Goal: Information Seeking & Learning: Check status

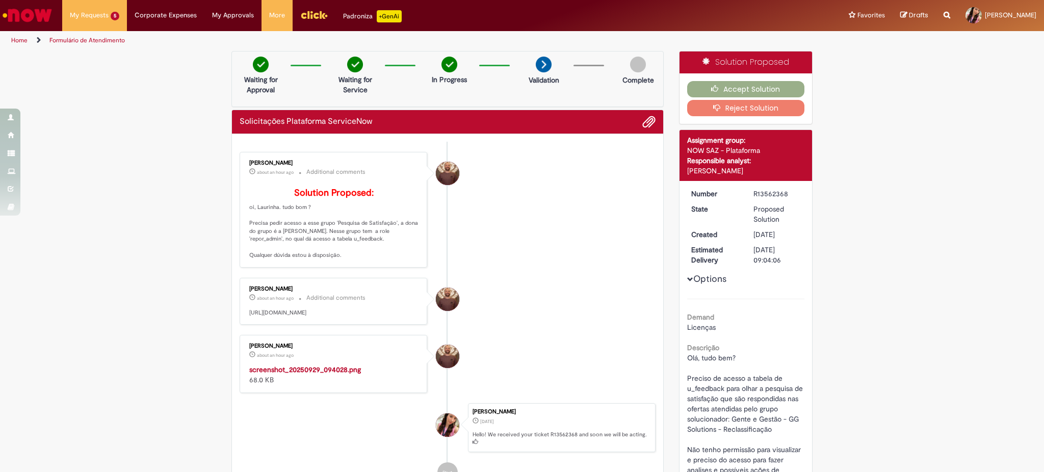
click at [126, 324] on div "Scan Barcode Waiting for Approval Waiting for Service In Progress Validation Co…" at bounding box center [522, 395] width 1044 height 688
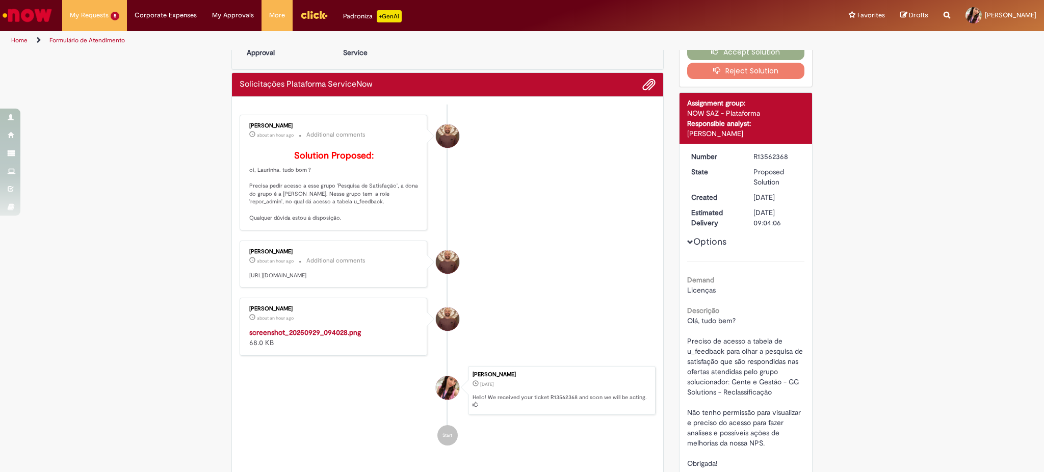
scroll to position [68, 0]
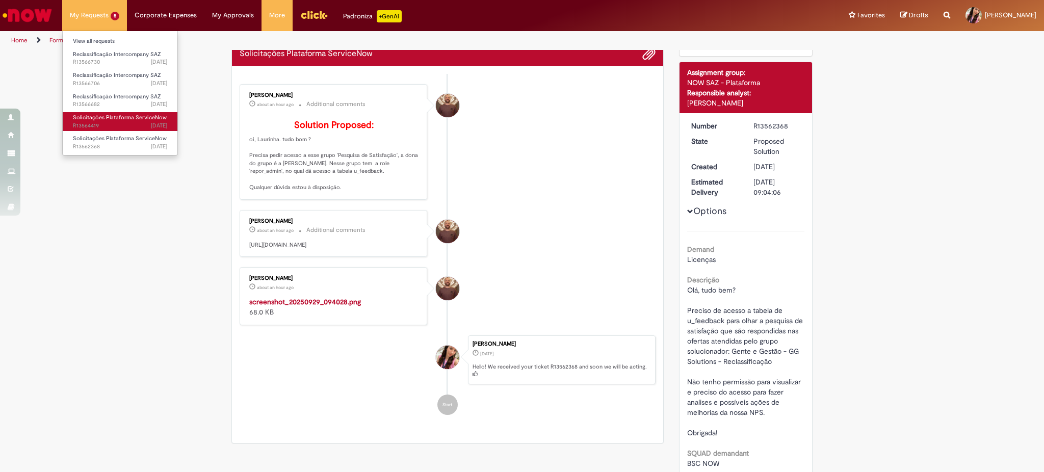
click at [104, 116] on span "Solicitações Plataforma ServiceNow" at bounding box center [120, 118] width 94 height 8
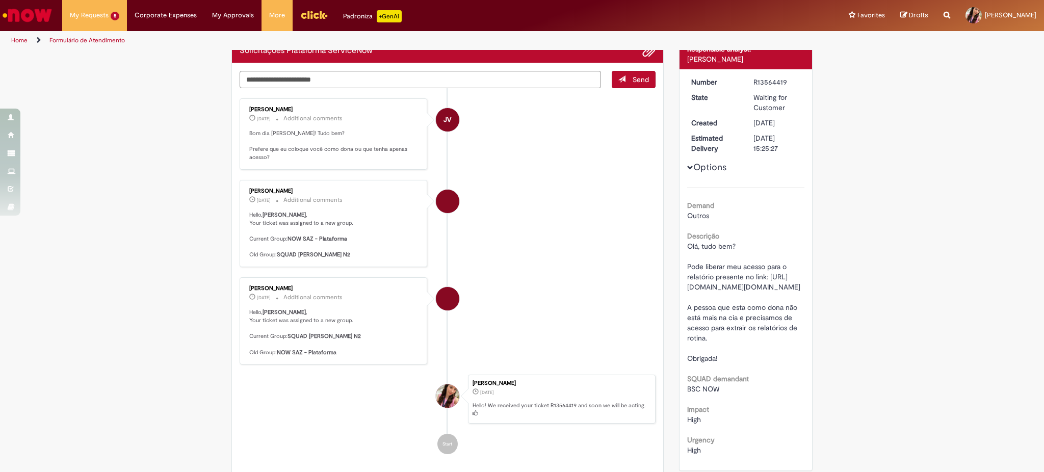
scroll to position [68, 0]
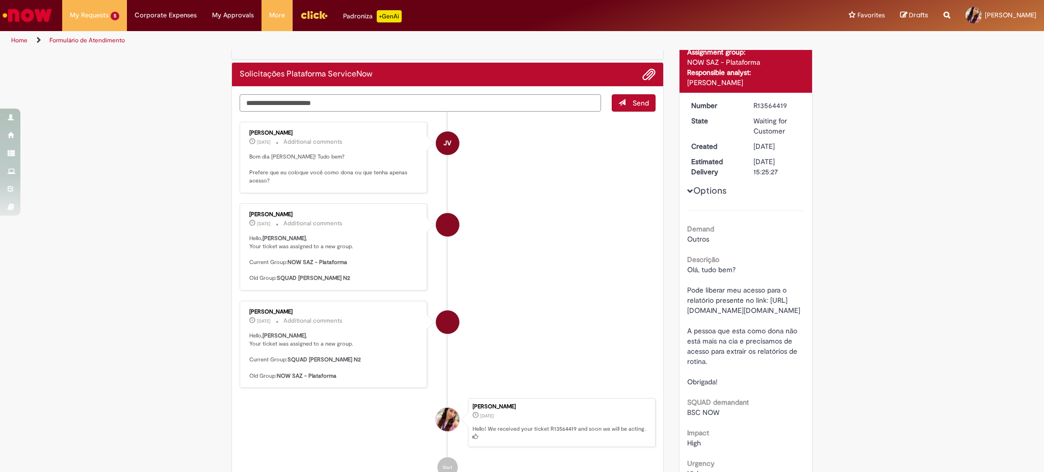
click at [386, 97] on textarea "Type your message here..." at bounding box center [421, 102] width 362 height 17
type textarea "**********"
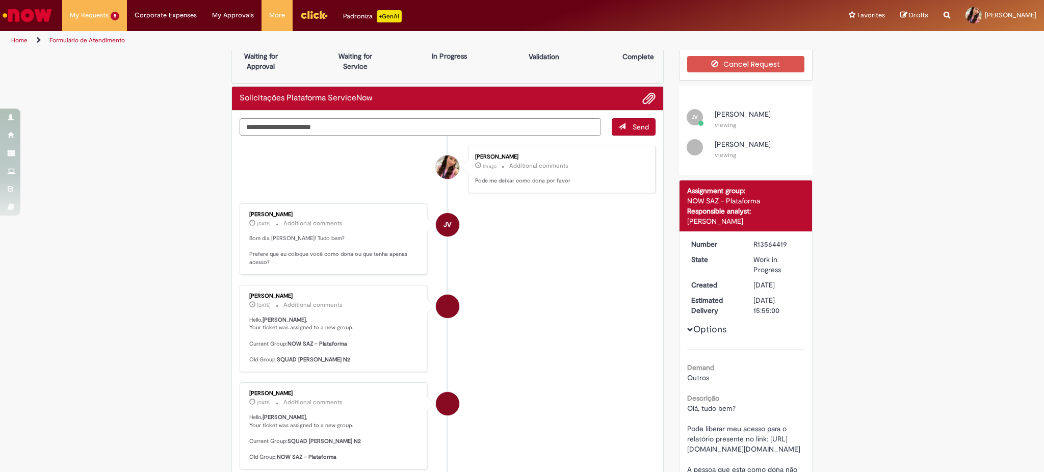
scroll to position [0, 0]
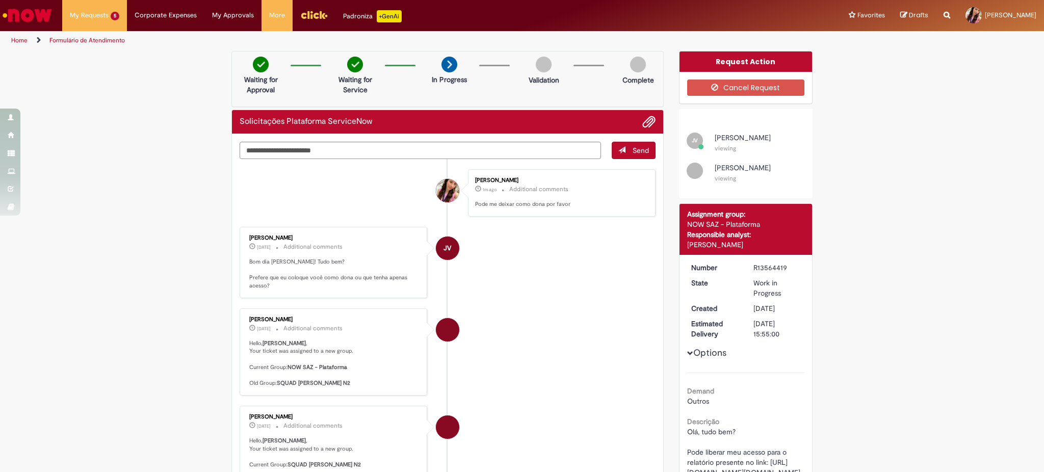
click at [23, 13] on img "Go to homepage" at bounding box center [27, 15] width 53 height 20
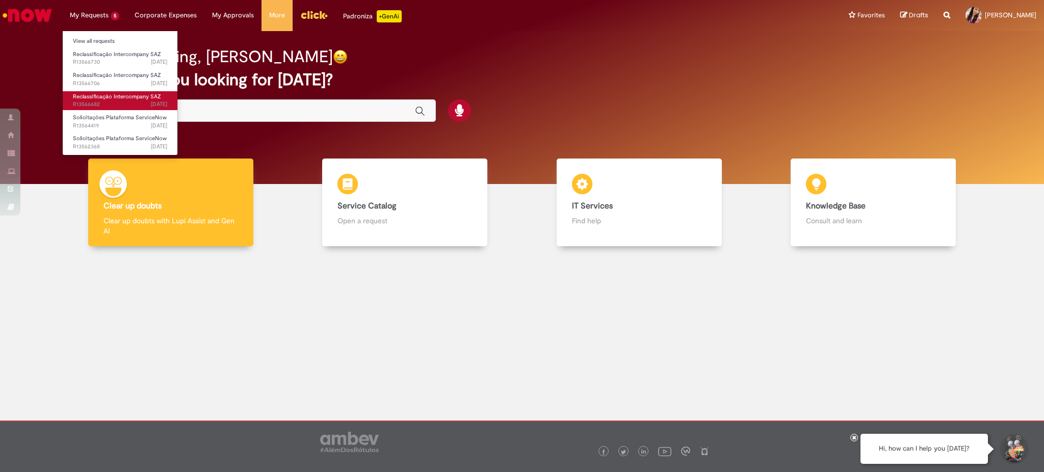
click at [97, 95] on span "Reclassificação Intercompany SAZ" at bounding box center [117, 97] width 88 height 8
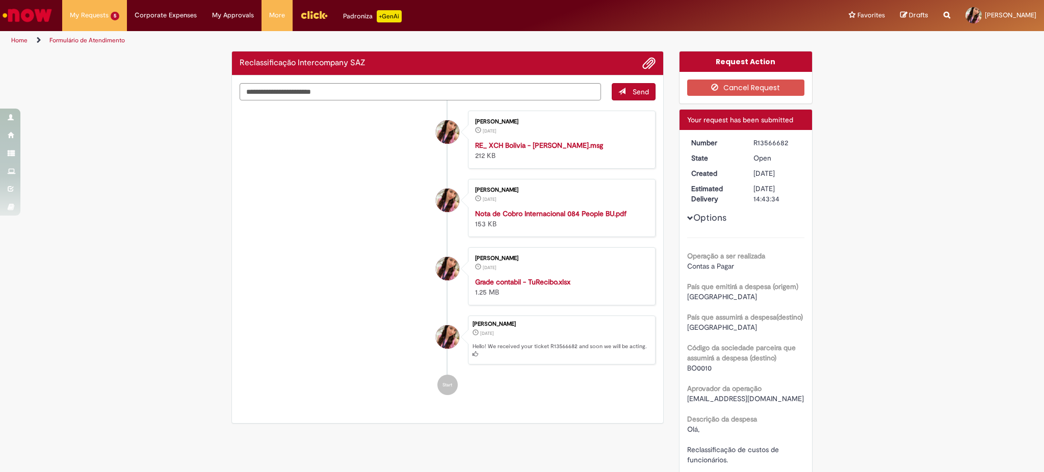
click at [17, 6] on img "Go to homepage" at bounding box center [27, 15] width 53 height 20
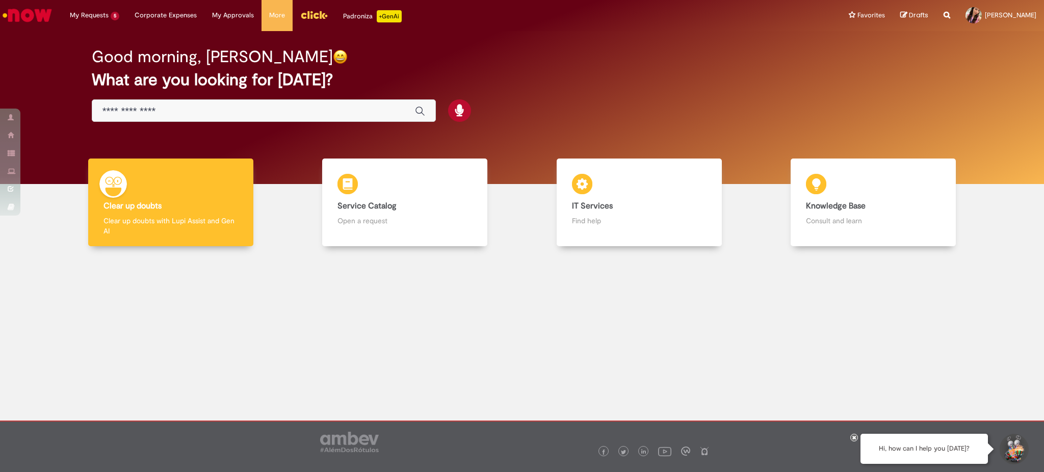
click at [201, 328] on div at bounding box center [522, 334] width 1029 height 161
